Goal: Task Accomplishment & Management: Use online tool/utility

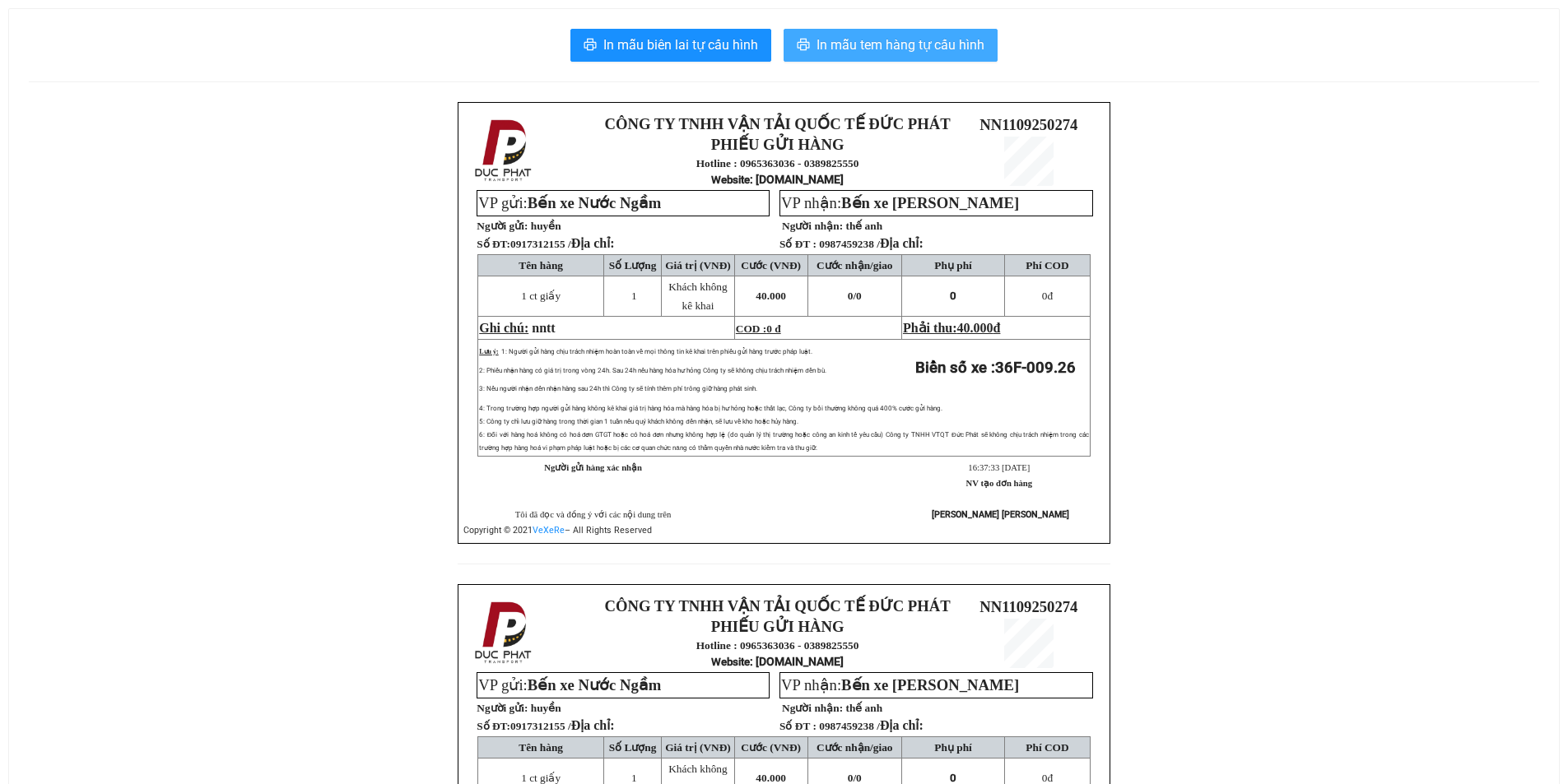
click at [887, 41] on span "In mẫu tem hàng tự cấu hình" at bounding box center [900, 45] width 168 height 20
click at [844, 44] on span "In mẫu tem hàng tự cấu hình" at bounding box center [900, 45] width 168 height 20
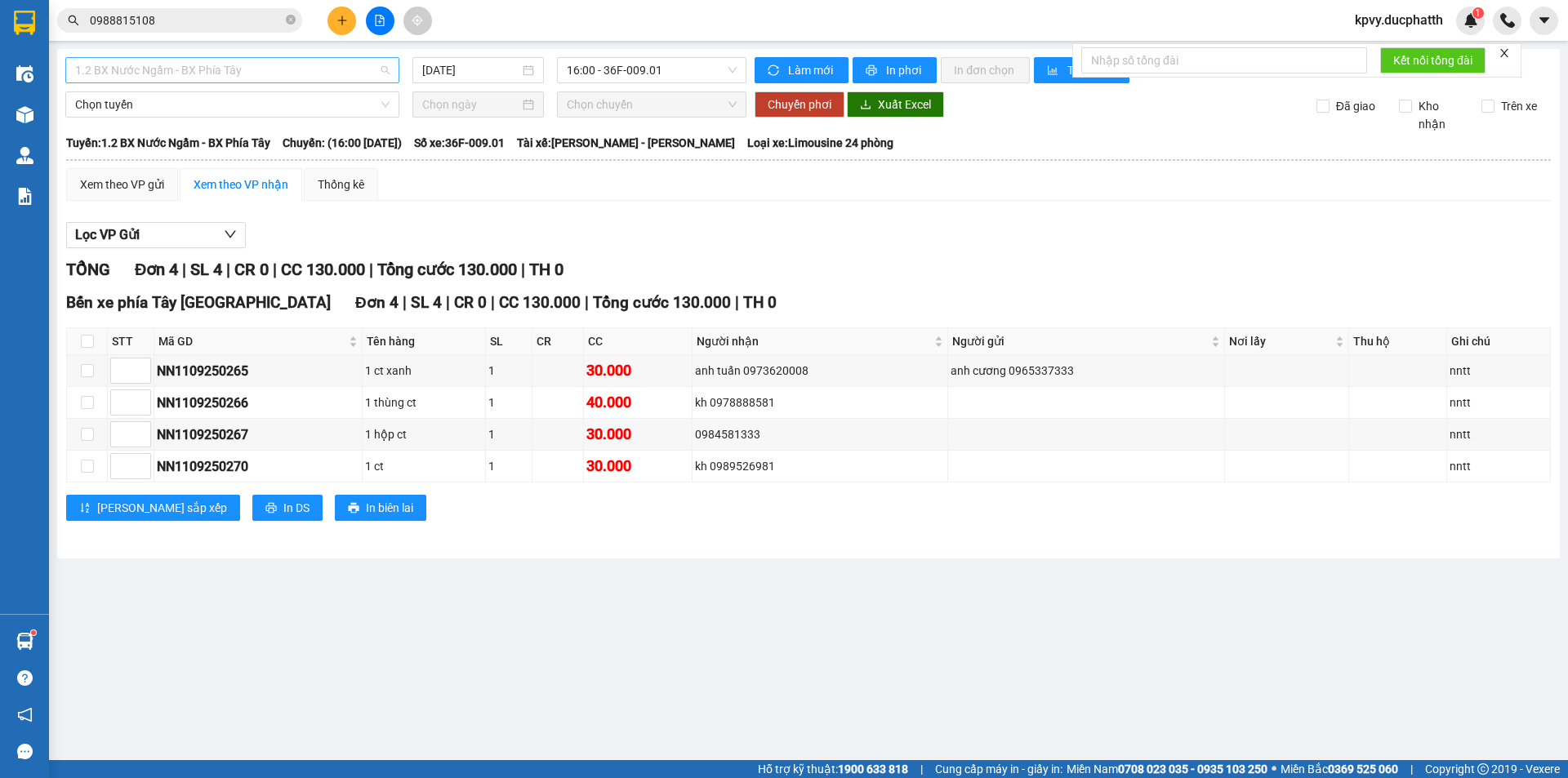
click at [334, 71] on span "1.2 BX Nước Ngầm - BX Phía Tây" at bounding box center [231, 70] width 314 height 25
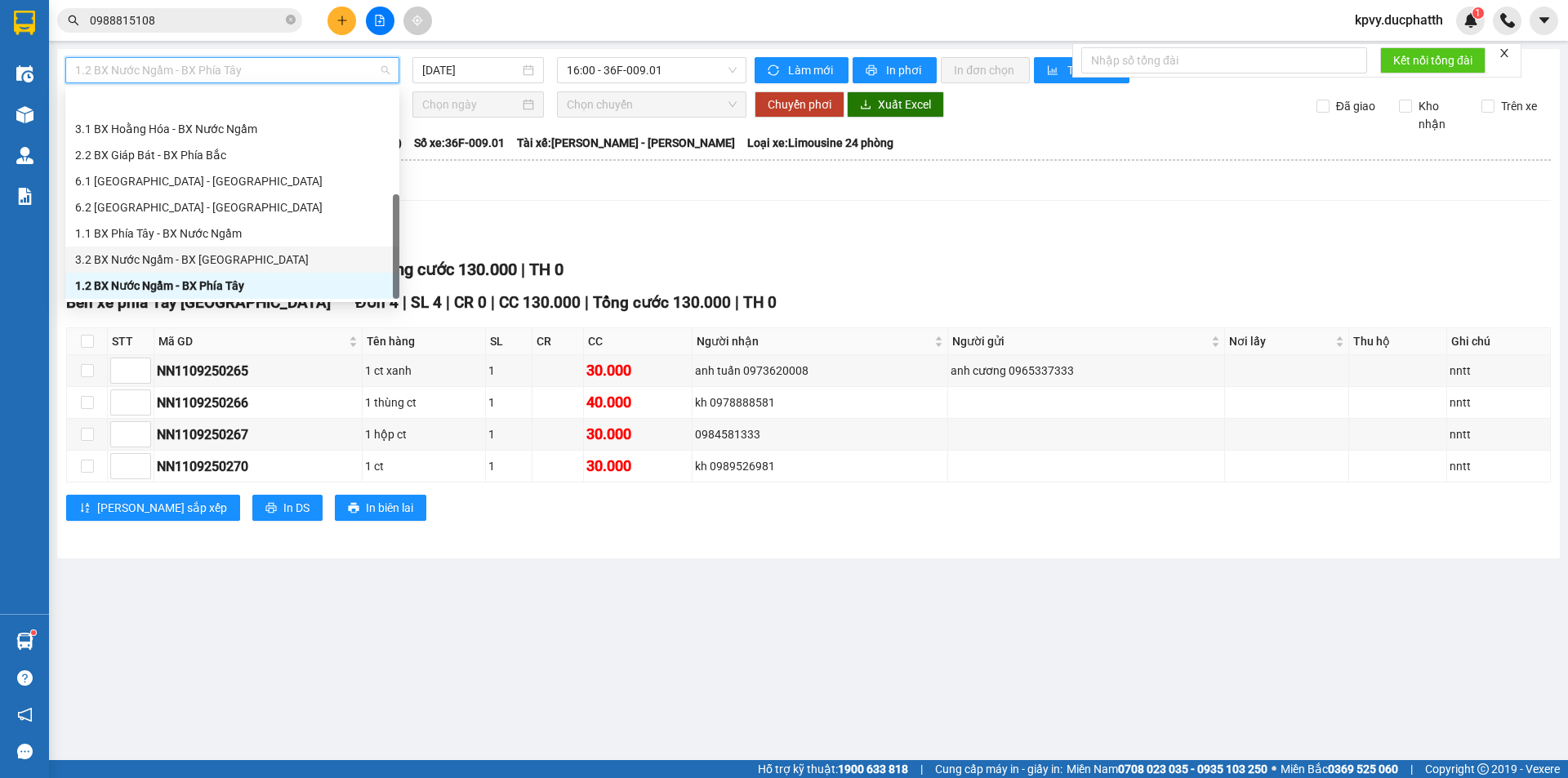
scroll to position [130, 0]
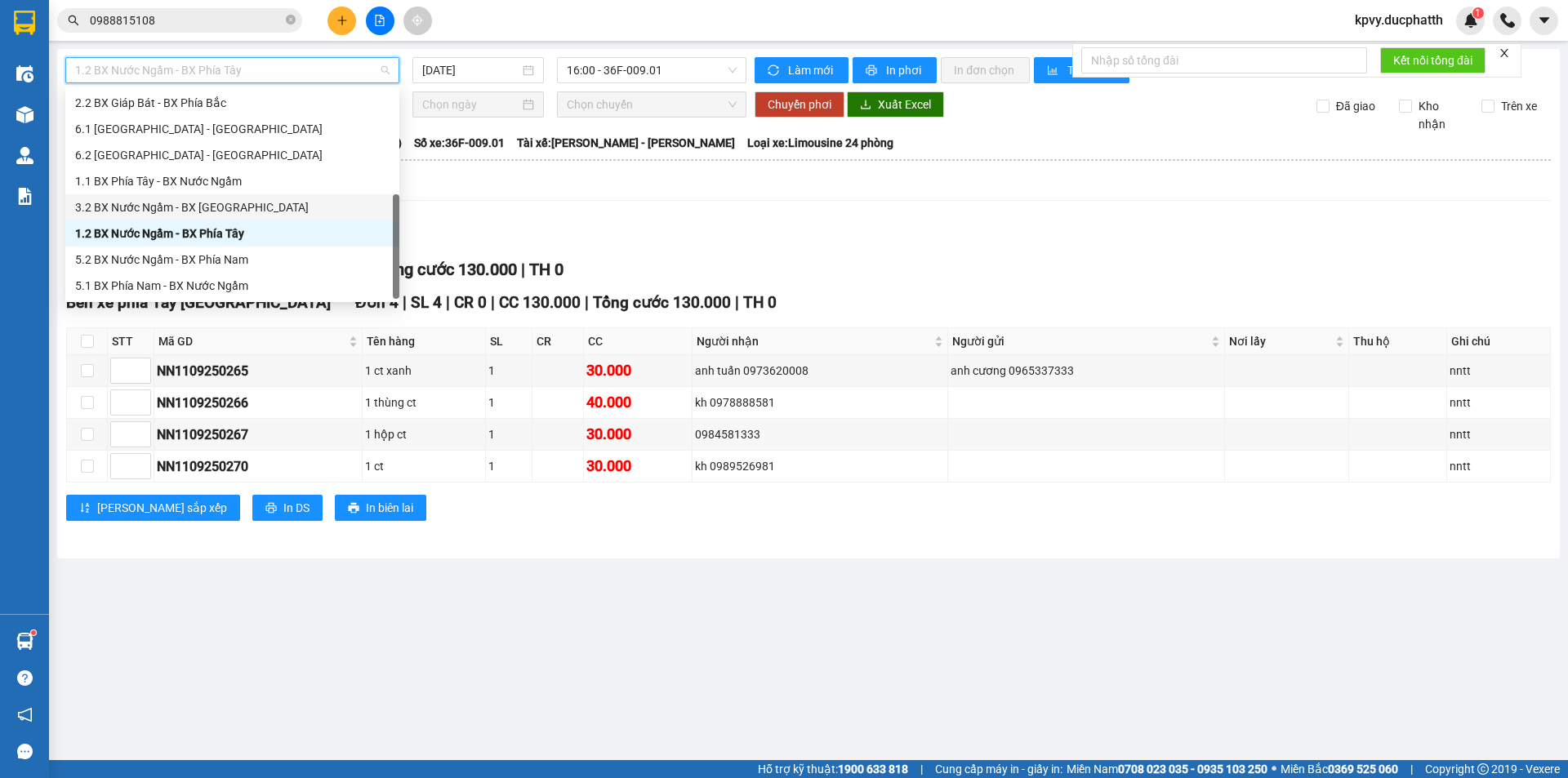
click at [321, 210] on div "3.2 BX Nước Ngầm - BX Hoằng Hóa" at bounding box center [231, 208] width 314 height 18
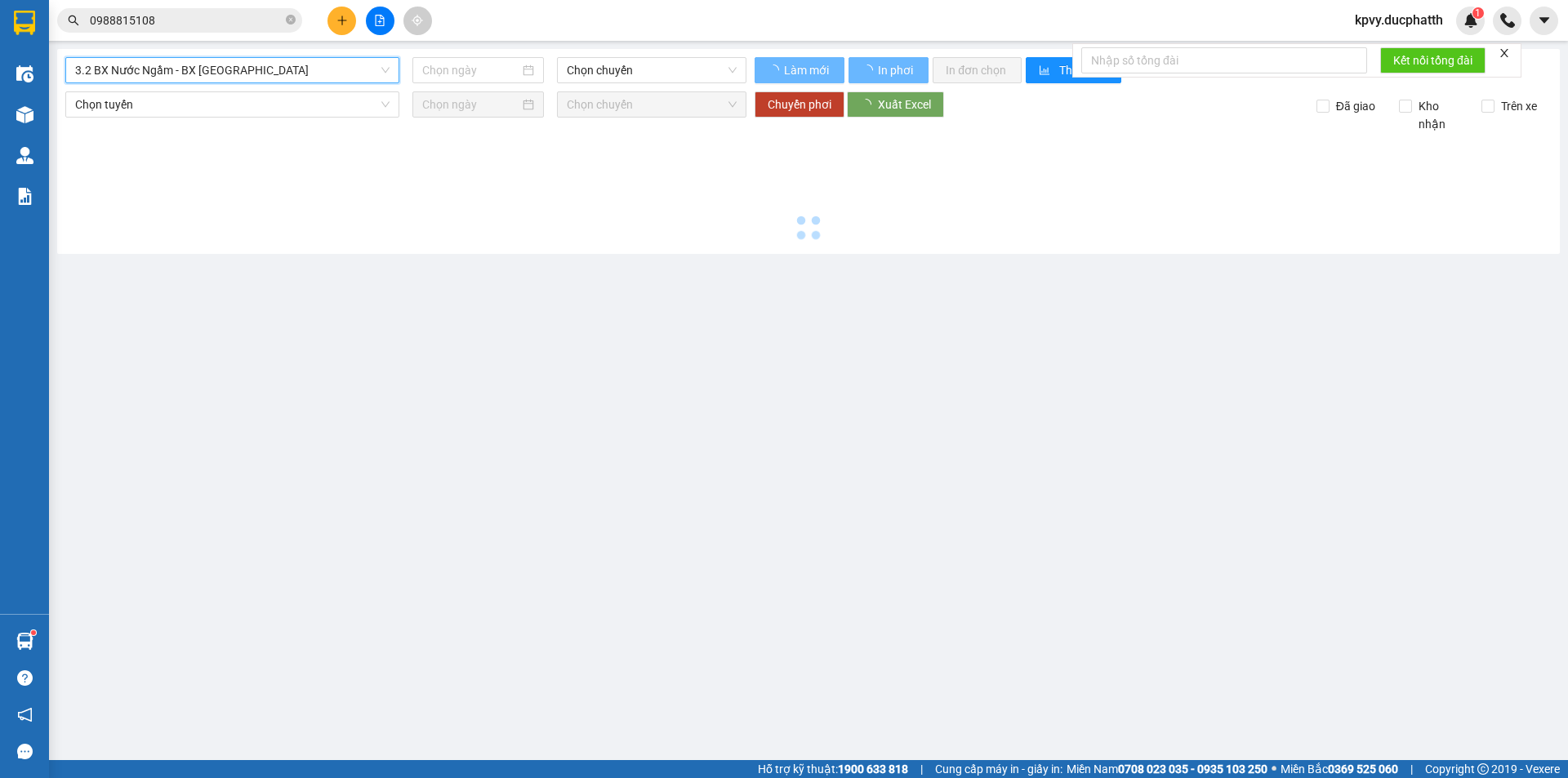
type input "11/09/2025"
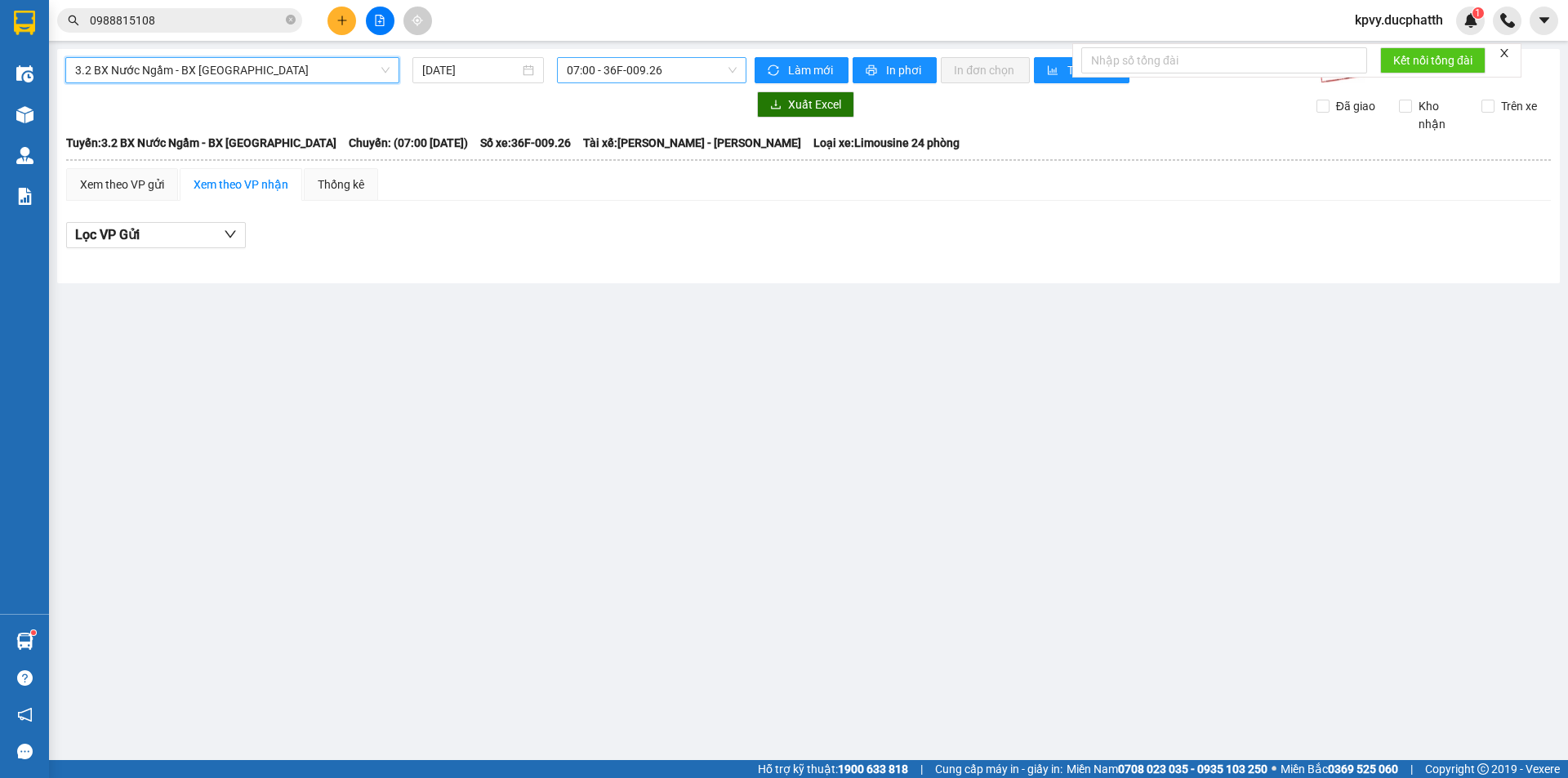
click at [679, 69] on span "07:00 - 36F-009.26" at bounding box center [651, 70] width 169 height 25
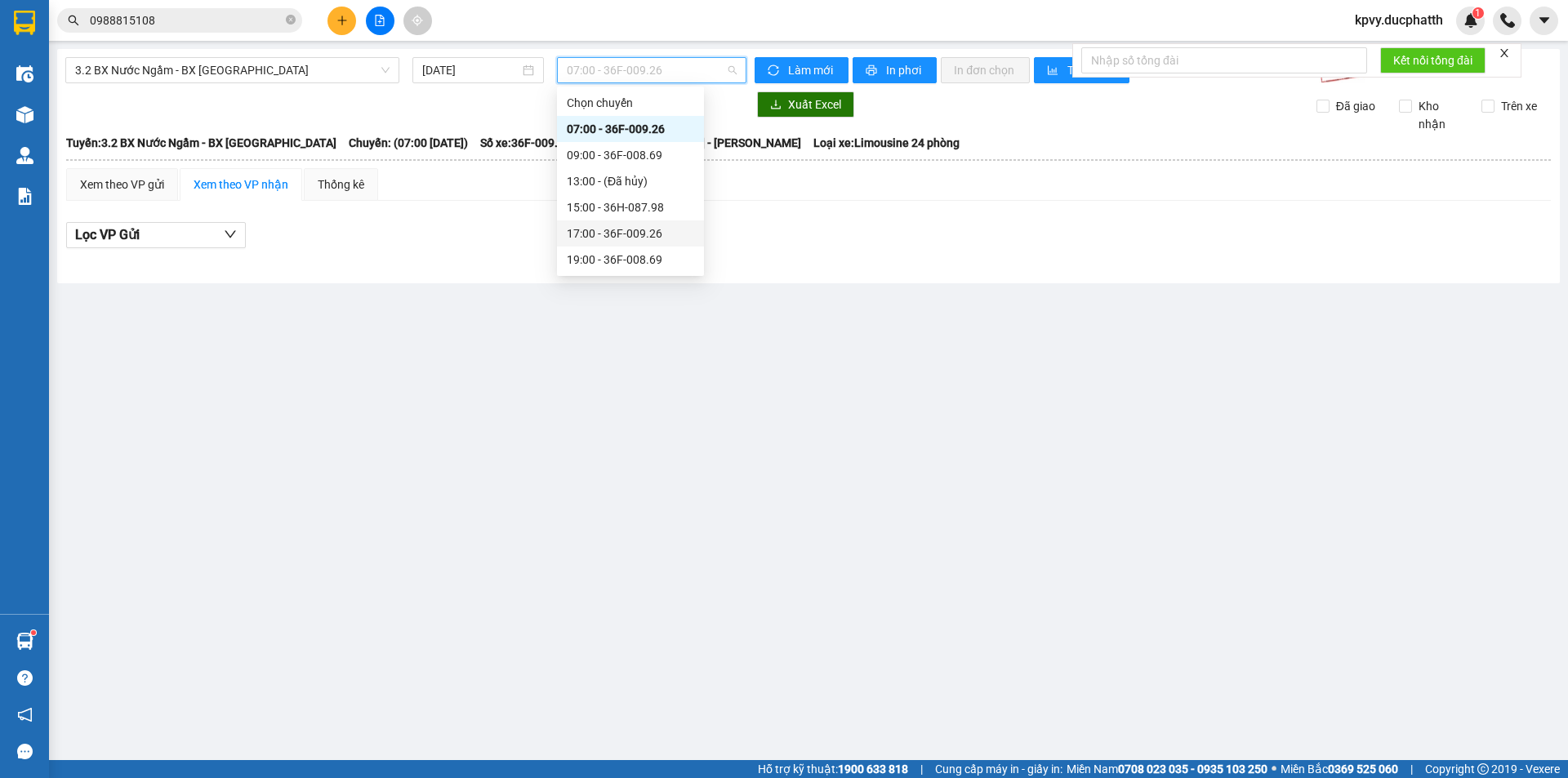
click at [616, 229] on div "17:00 - 36F-009.26" at bounding box center [630, 233] width 128 height 18
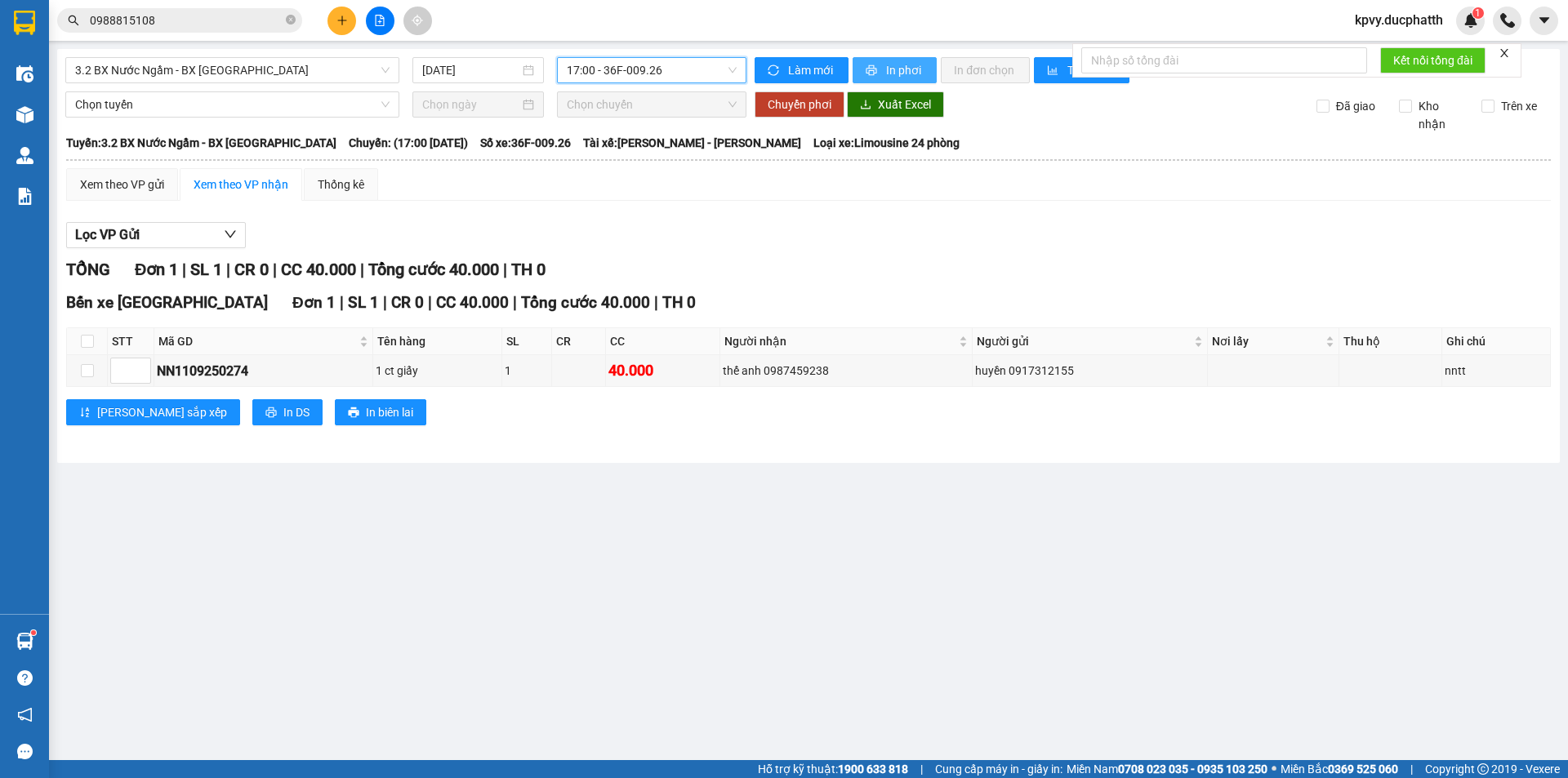
click at [908, 72] on span "In phơi" at bounding box center [904, 70] width 37 height 18
click at [306, 71] on span "3.2 BX Nước Ngầm - BX Hoằng Hóa" at bounding box center [231, 70] width 314 height 25
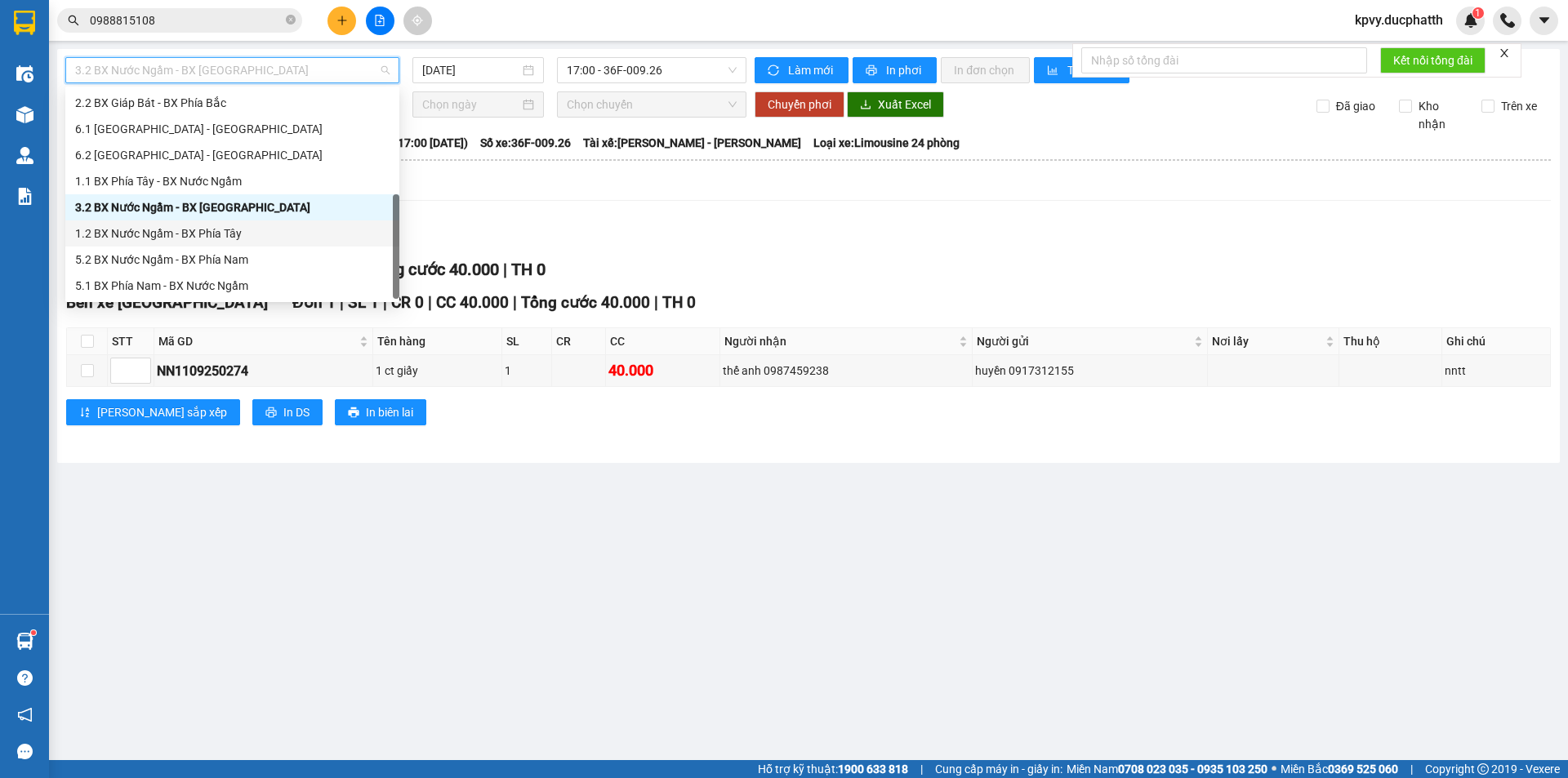
click at [261, 233] on div "1.2 BX Nước Ngầm - BX Phía Tây" at bounding box center [231, 233] width 314 height 18
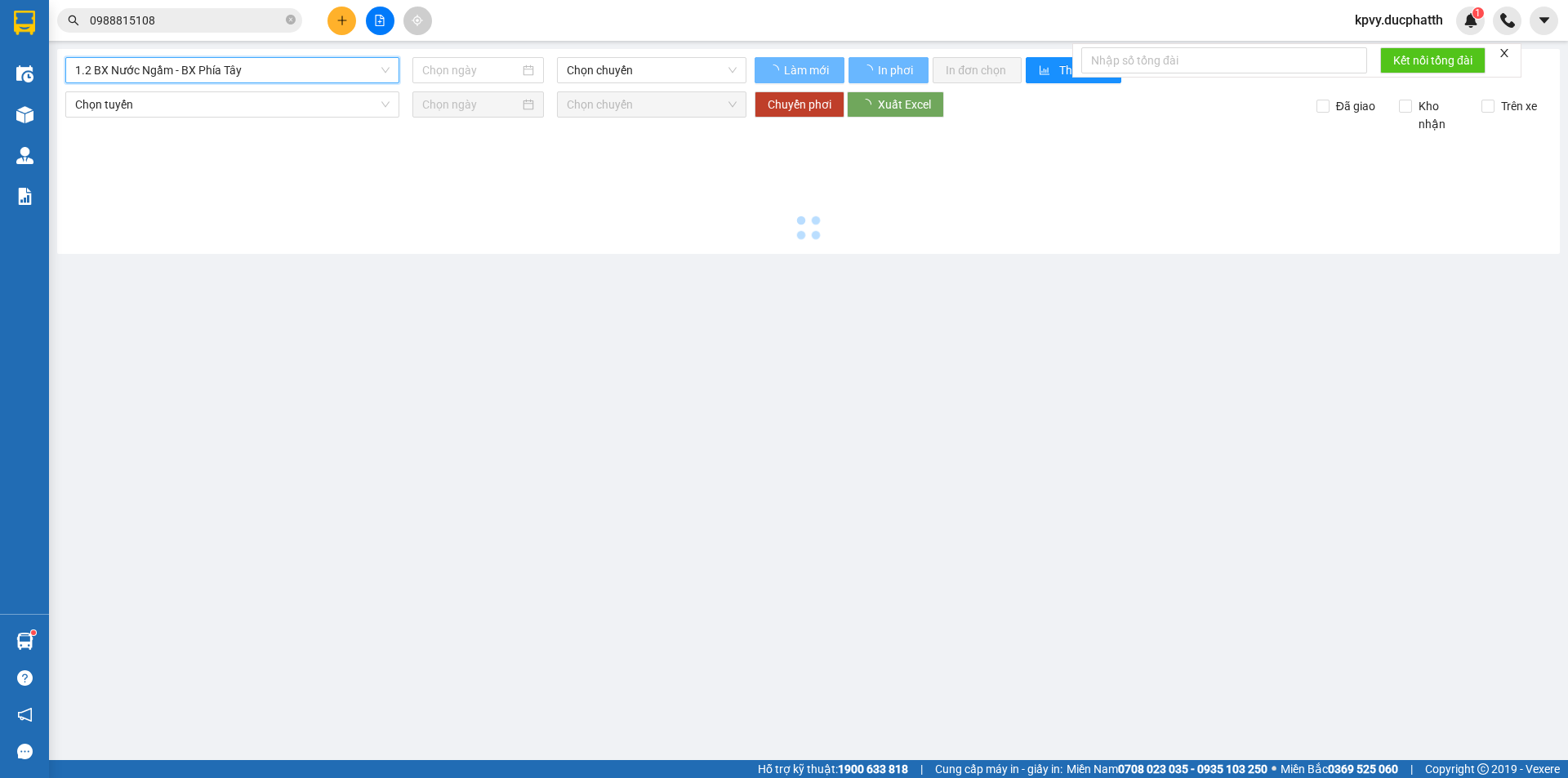
type input "11/09/2025"
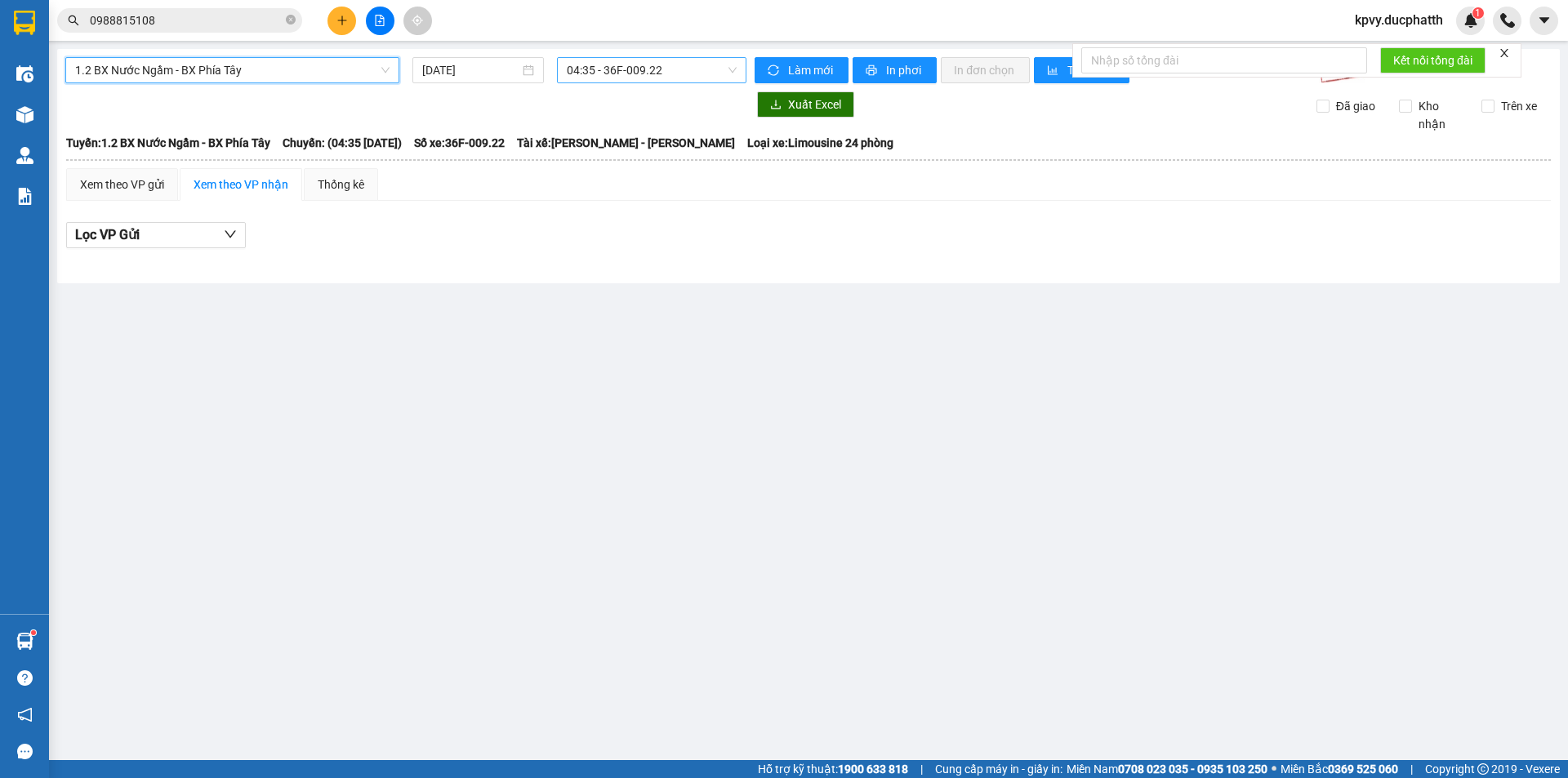
click at [712, 75] on span "04:35 - 36F-009.22" at bounding box center [651, 70] width 169 height 25
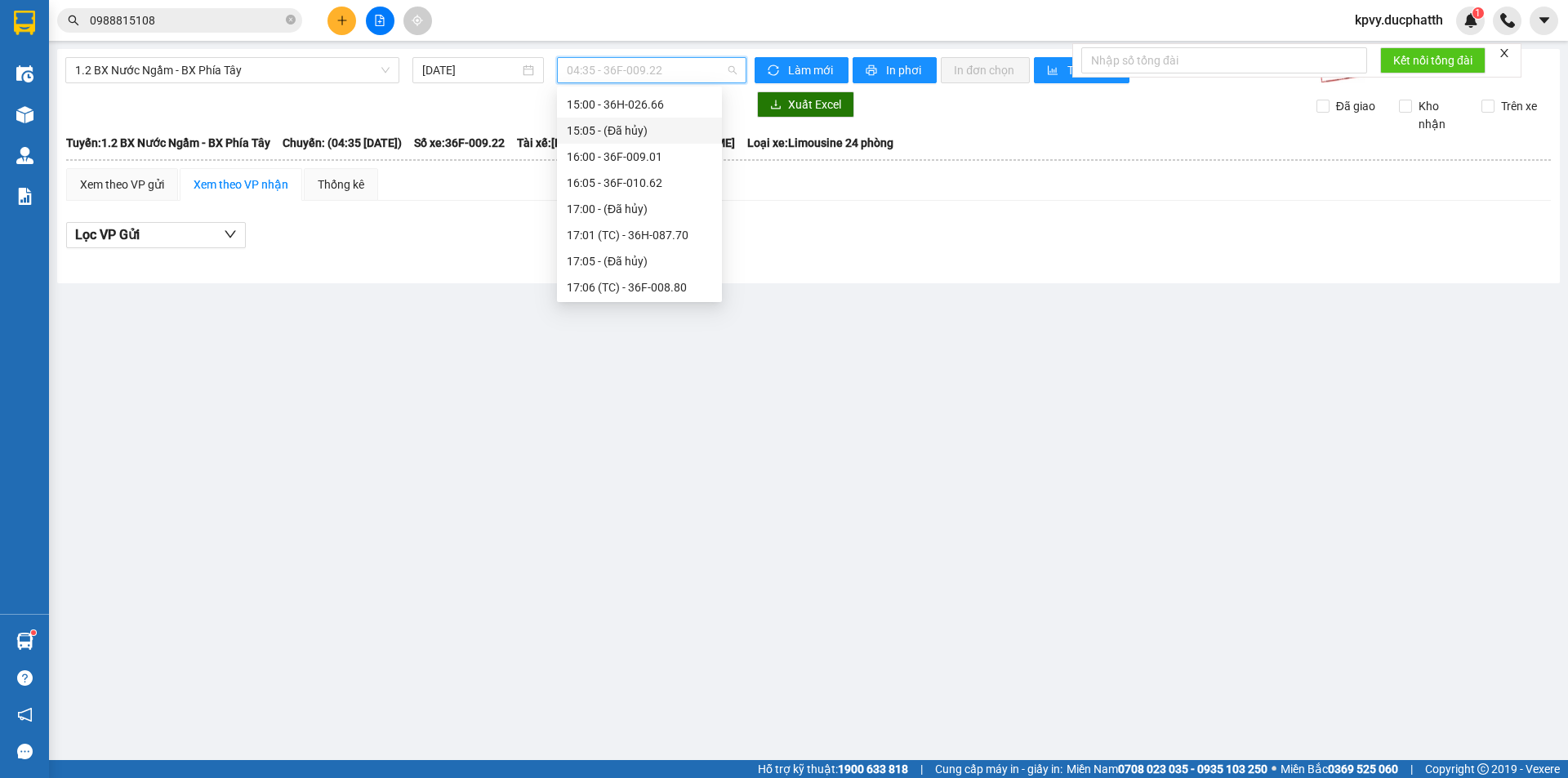
scroll to position [598, 0]
click at [662, 165] on div "17:01 (TC) - 36H-087.70" at bounding box center [640, 159] width 146 height 18
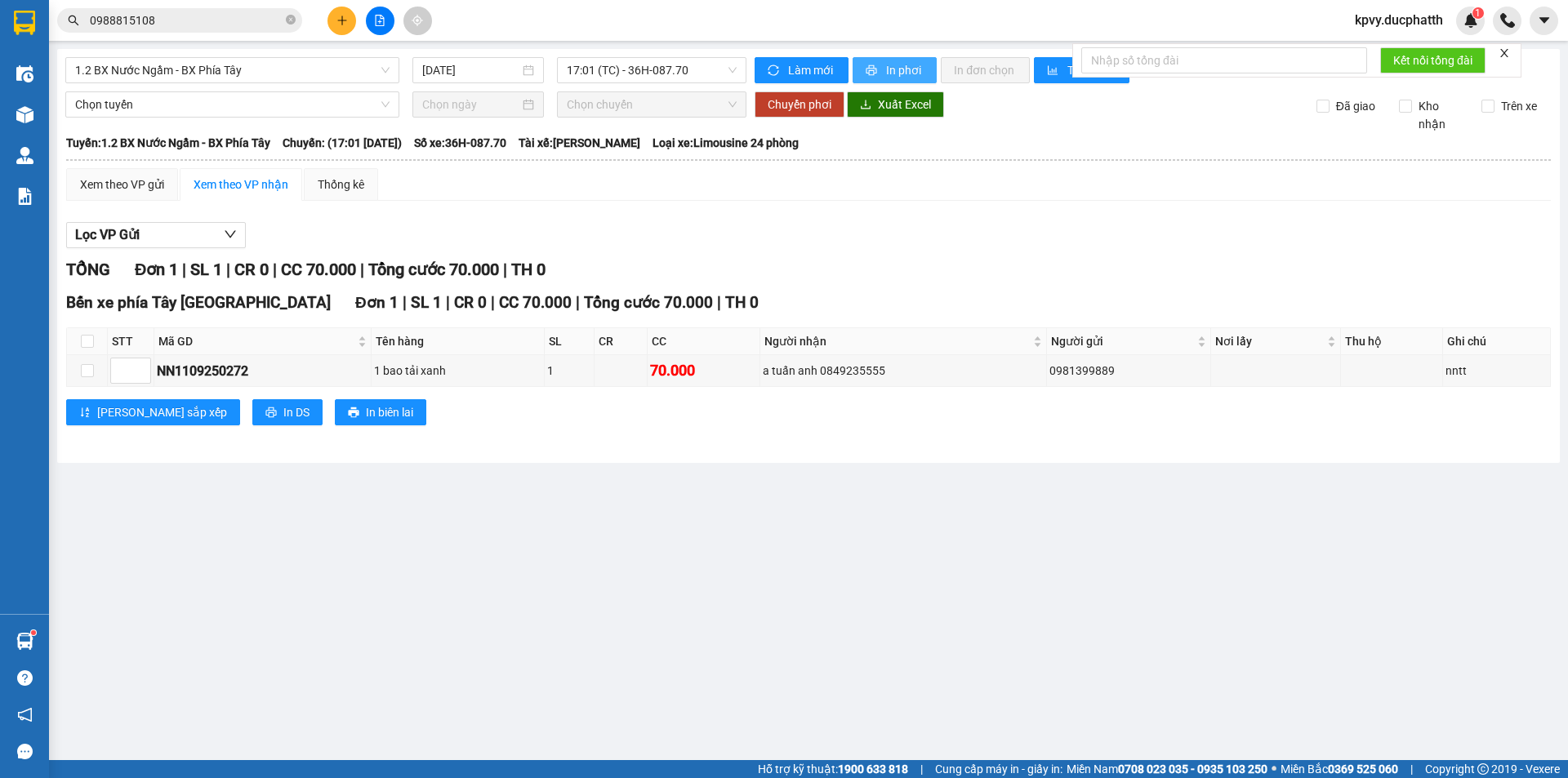
click at [897, 75] on span "In phơi" at bounding box center [904, 70] width 37 height 18
click at [289, 20] on icon "close-circle" at bounding box center [291, 19] width 10 height 10
click at [183, 12] on input "text" at bounding box center [187, 21] width 193 height 18
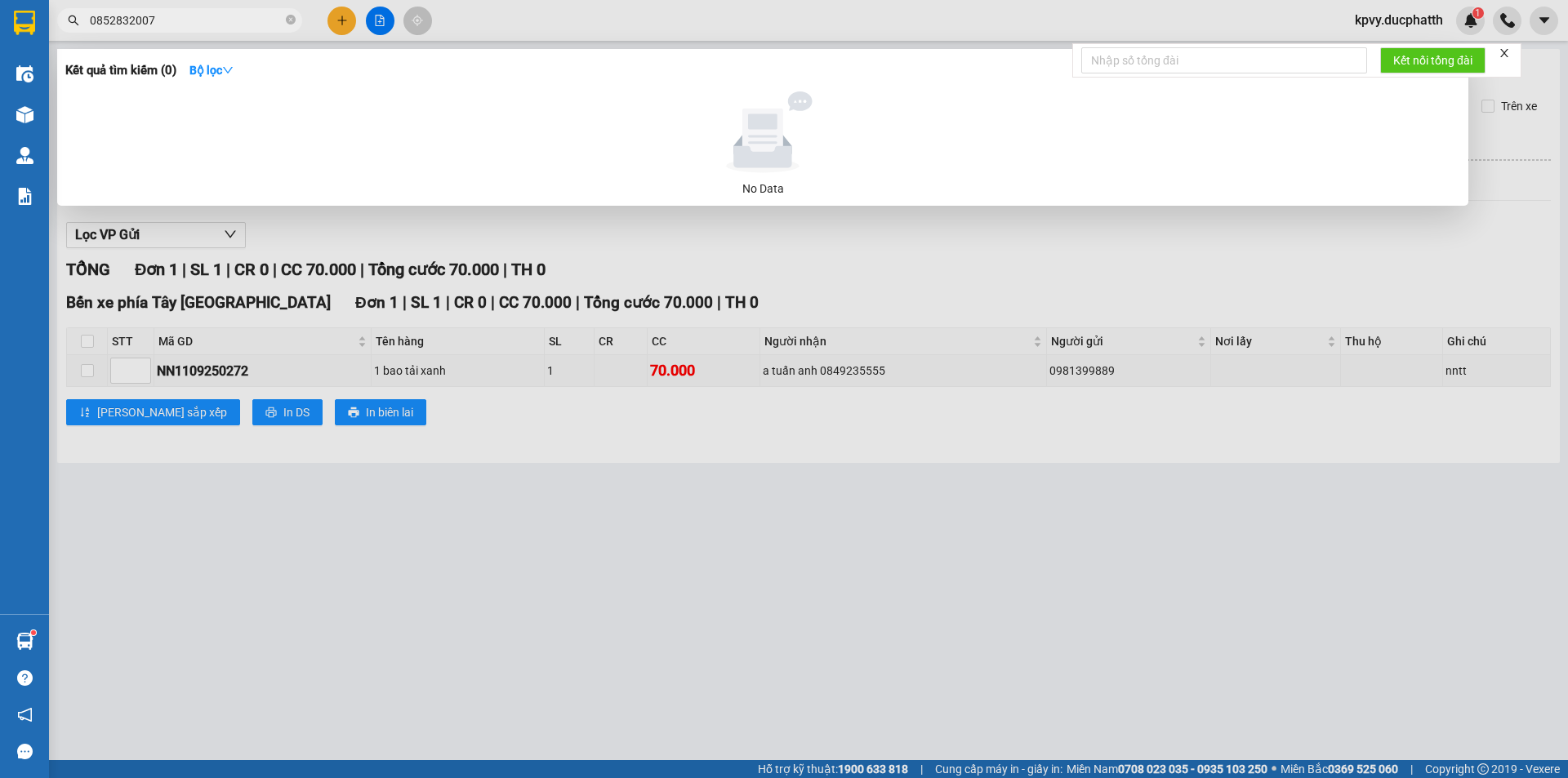
type input "0852832007"
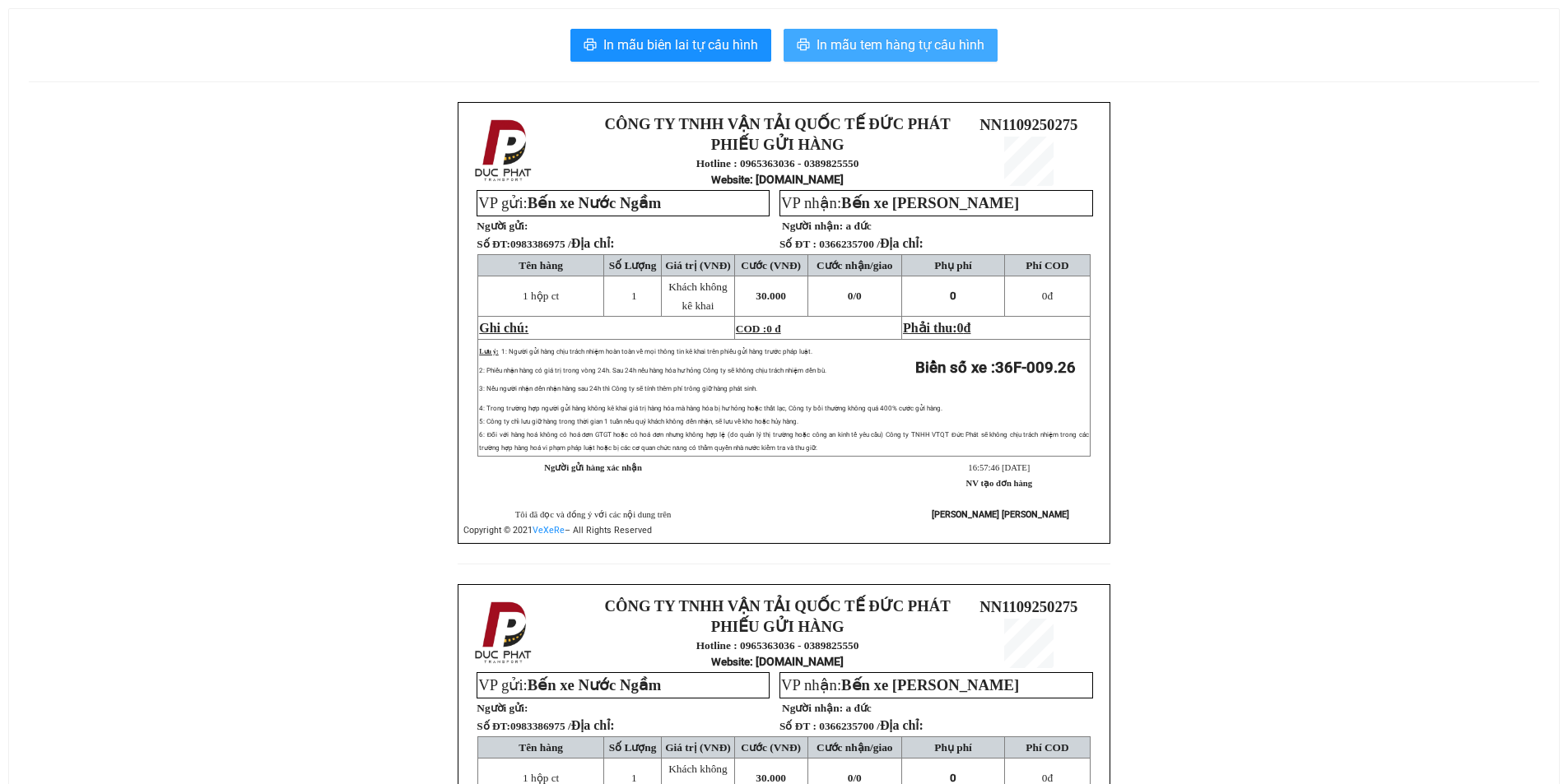
click at [900, 46] on span "In mẫu tem hàng tự cấu hình" at bounding box center [900, 45] width 168 height 20
click at [923, 39] on span "In mẫu tem hàng tự cấu hình" at bounding box center [900, 45] width 168 height 20
click at [879, 39] on span "In mẫu tem hàng tự cấu hình" at bounding box center [900, 45] width 168 height 20
